Goal: Information Seeking & Learning: Learn about a topic

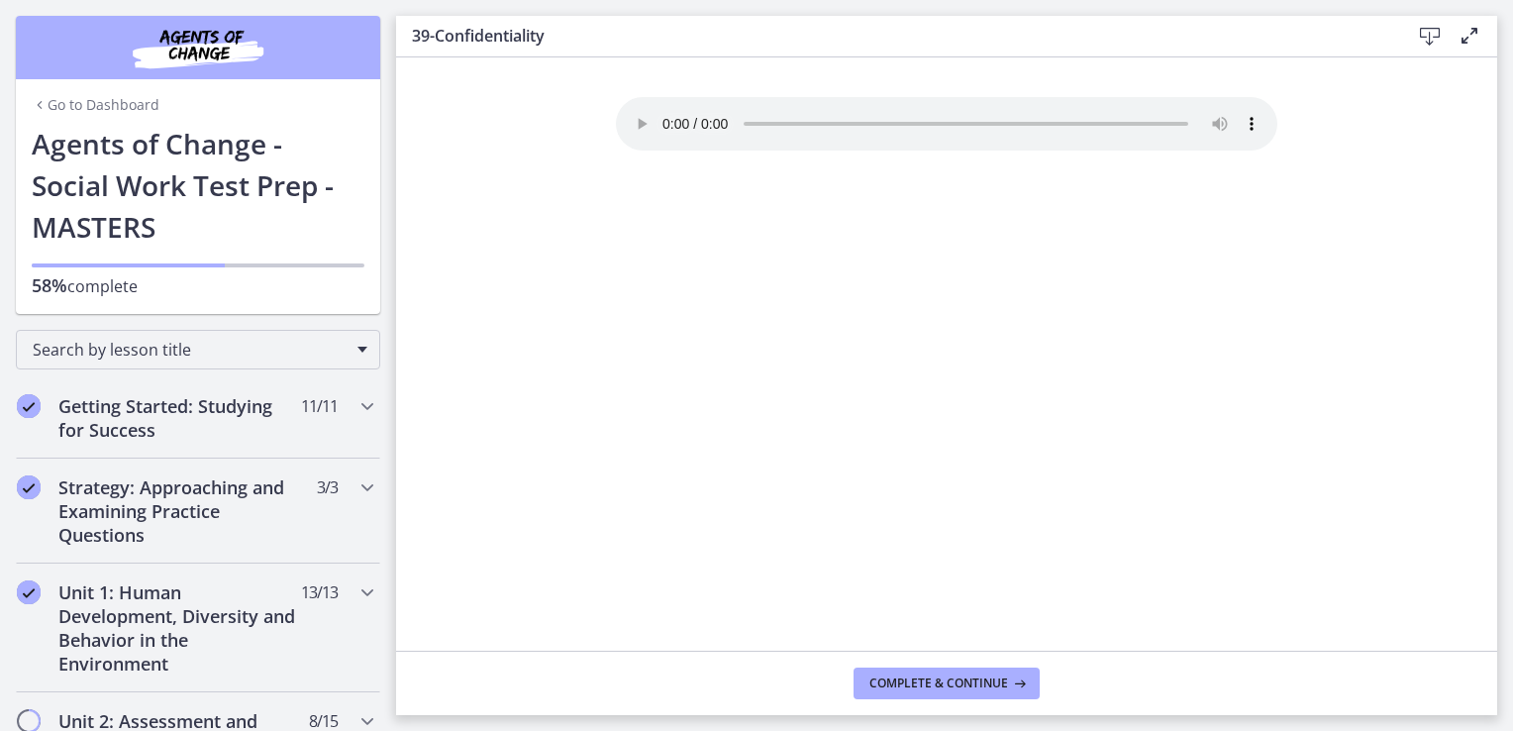
click at [883, 307] on div "Your browser doesn't support the audio element. Download it here" at bounding box center [946, 373] width 693 height 553
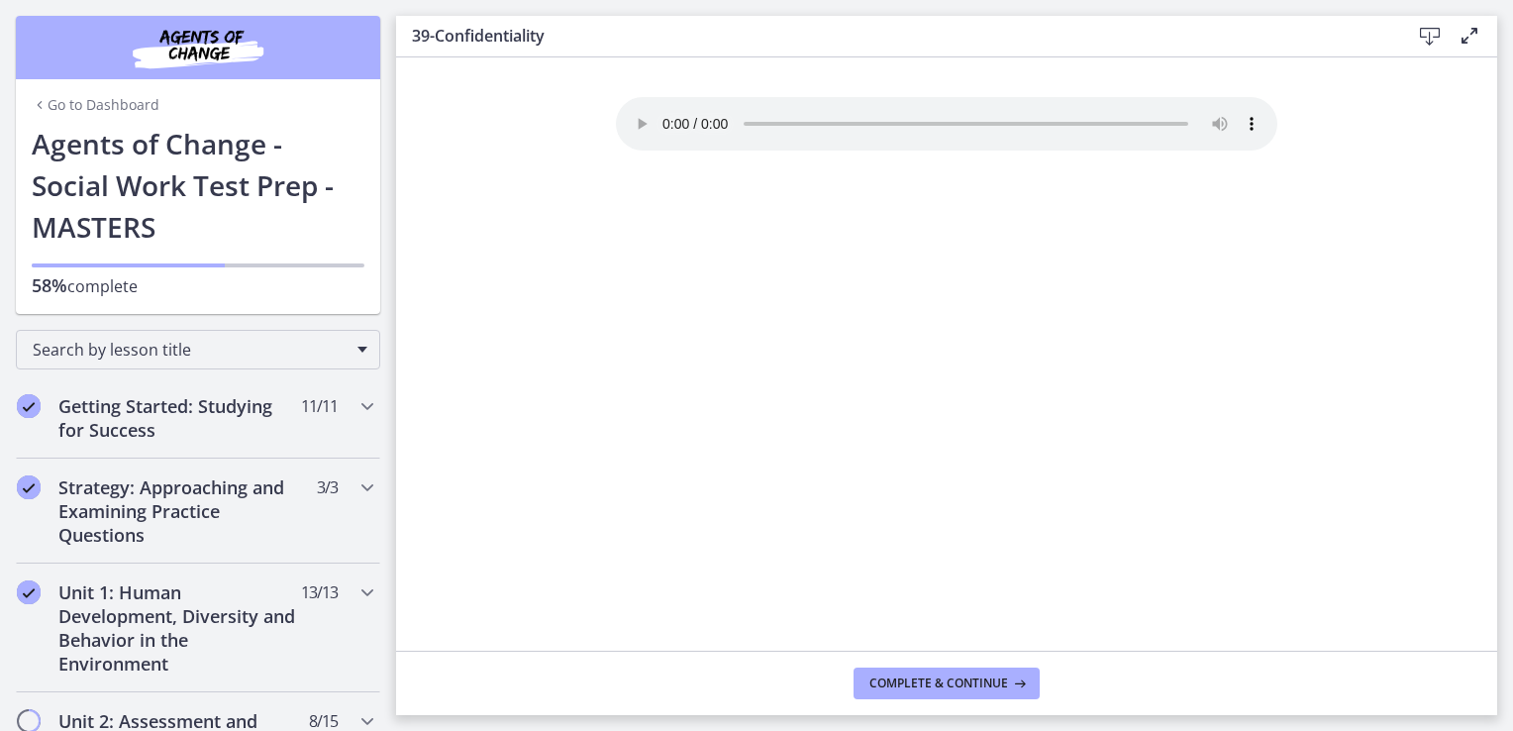
click at [883, 307] on div "Your browser doesn't support the audio element. Download it here" at bounding box center [946, 373] width 693 height 553
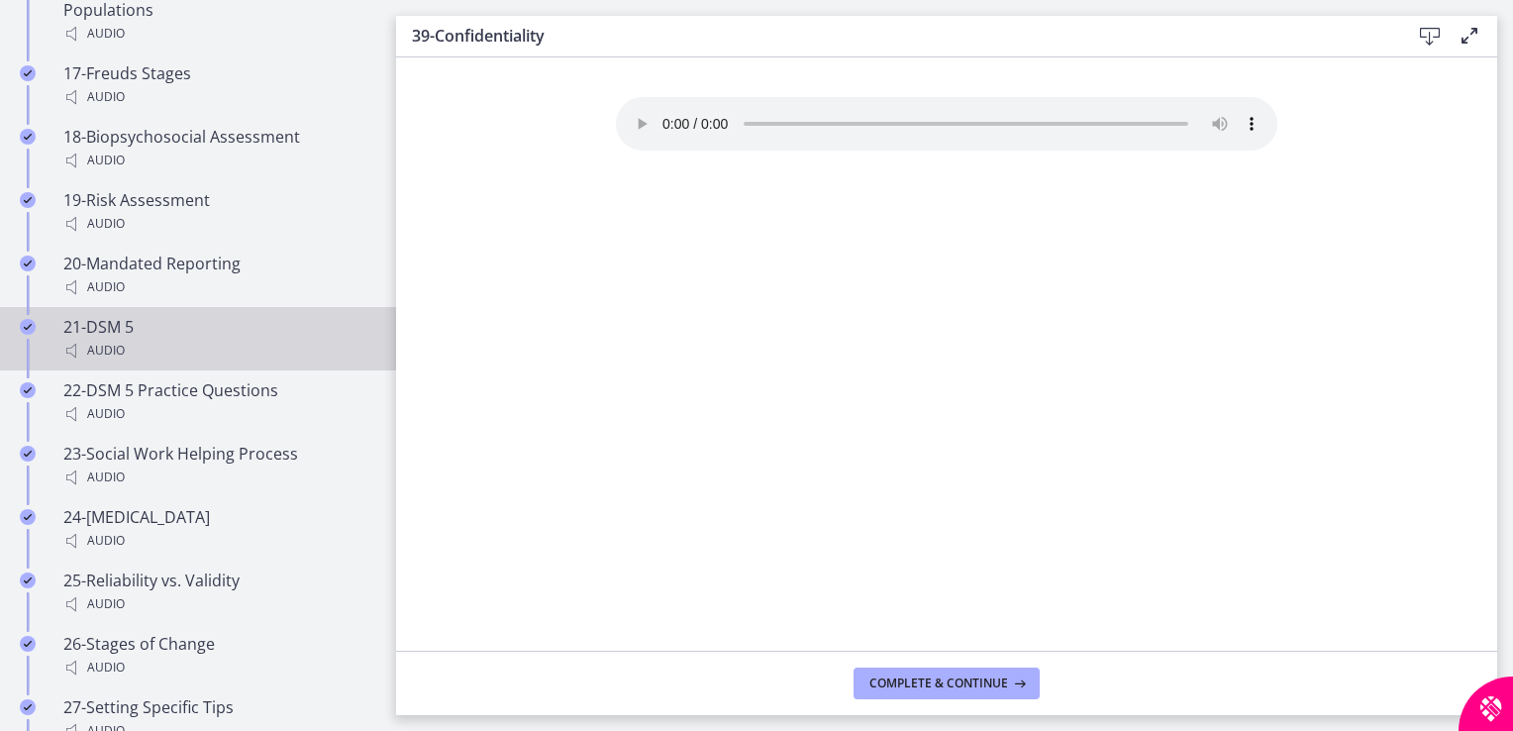
scroll to position [2289, 0]
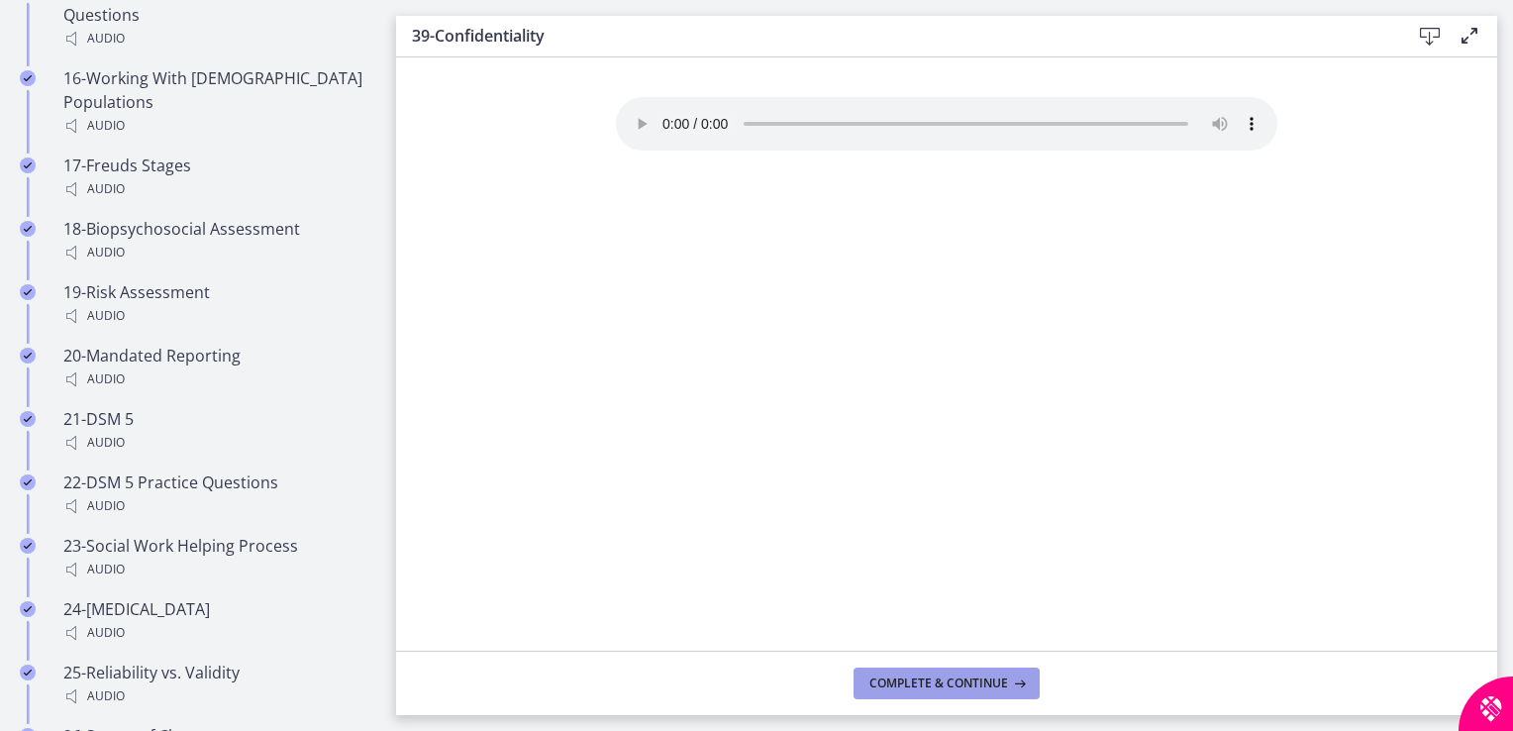
click at [957, 684] on span "Complete & continue" at bounding box center [938, 683] width 139 height 16
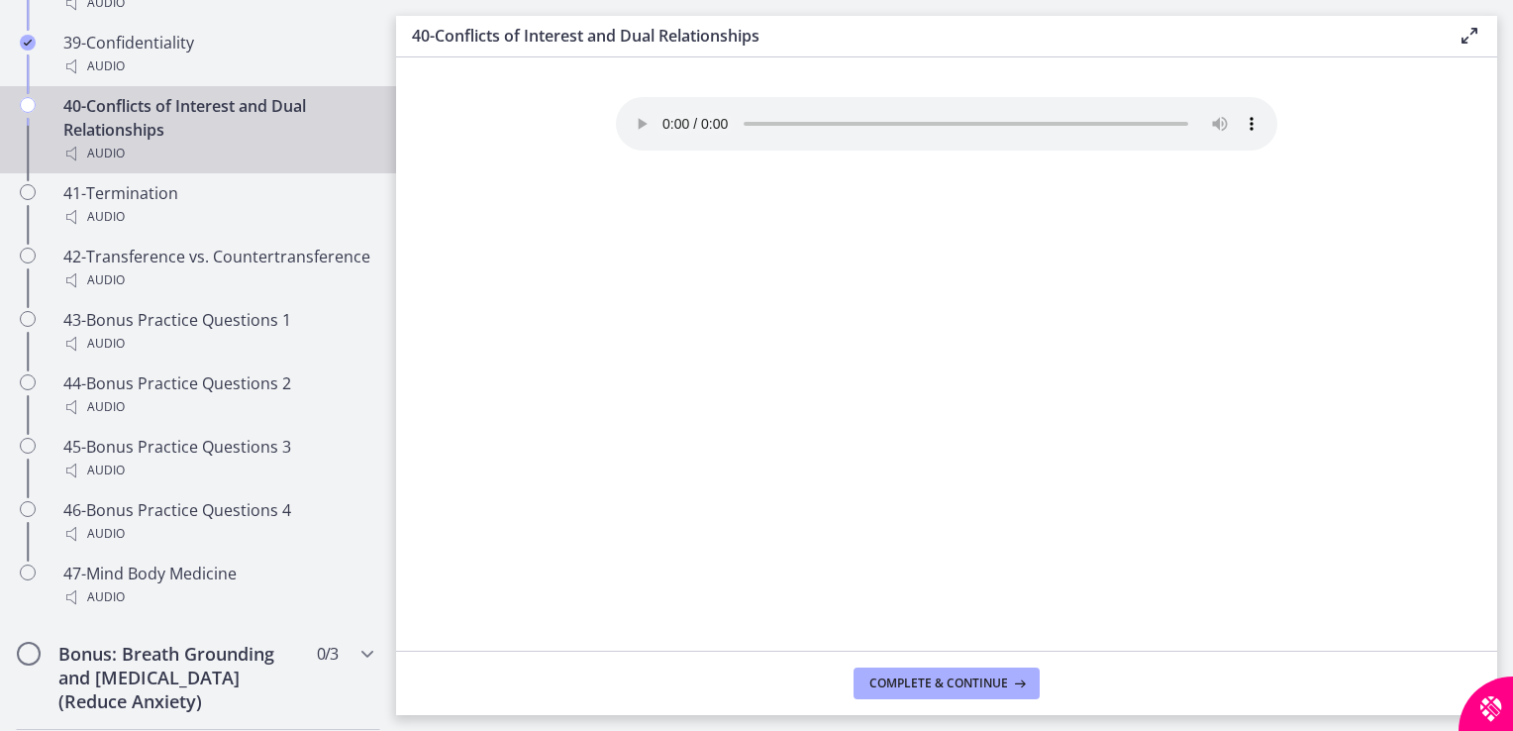
scroll to position [3832, 0]
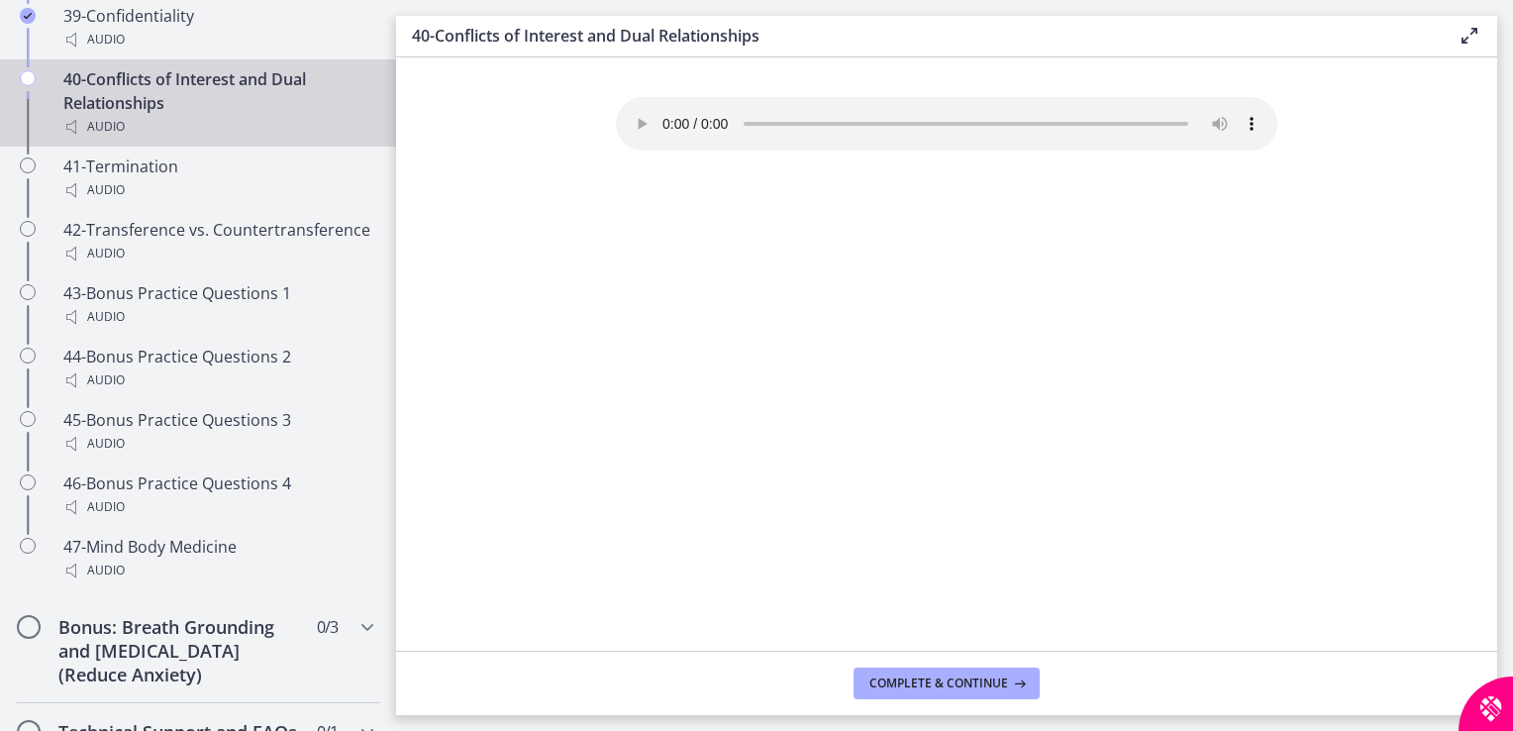
click at [873, 701] on footer "Complete & continue" at bounding box center [946, 682] width 1101 height 64
click at [885, 690] on span "Complete & continue" at bounding box center [938, 683] width 139 height 16
